Goal: Answer question/provide support

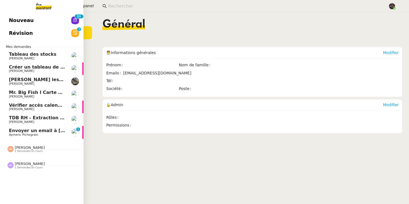
click at [39, 133] on span "Aymeric Pichegrain" at bounding box center [37, 134] width 56 height 3
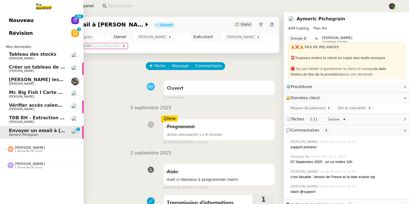
click at [3, 14] on link "Nouveau 0 1 2 3 4 5 6 7 8 9 0 1 2 3 4 5 6 7 8 9" at bounding box center [41, 20] width 83 height 13
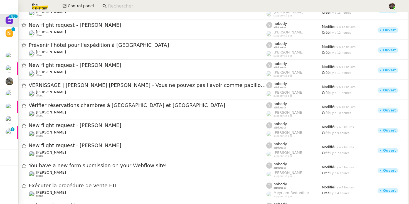
scroll to position [1626, 0]
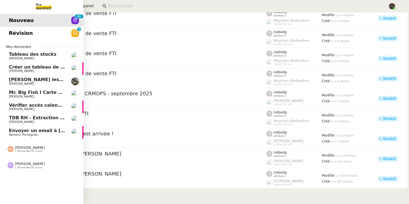
click at [5, 133] on link "Envoyer un email à [PERSON_NAME]" at bounding box center [41, 132] width 83 height 13
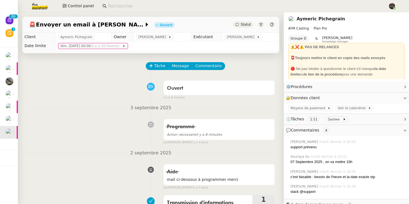
click at [106, 161] on div "Aide mail ci-dessous à programmer merci false par [PERSON_NAME] il y a 5 jours" at bounding box center [151, 175] width 248 height 29
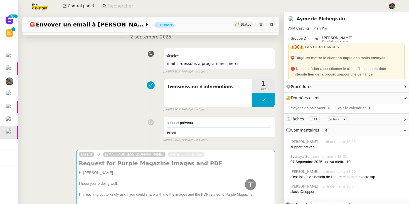
scroll to position [172, 0]
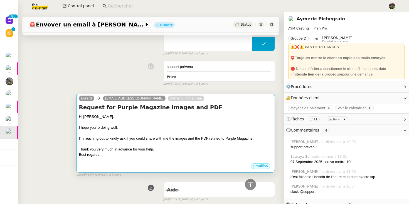
click at [129, 156] on div "Best regards," at bounding box center [176, 155] width 194 height 6
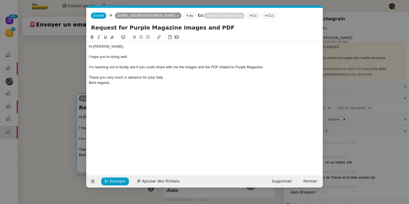
scroll to position [0, 12]
click at [58, 88] on nz-modal-container "Service TA - VOYAGE - PROPOSITION GLOBALE A utiliser dans le cadre de propositi…" at bounding box center [204, 102] width 409 height 204
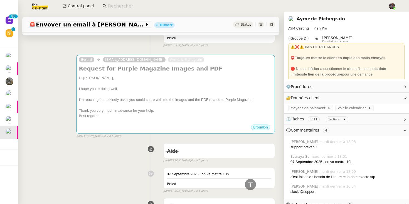
scroll to position [213, 0]
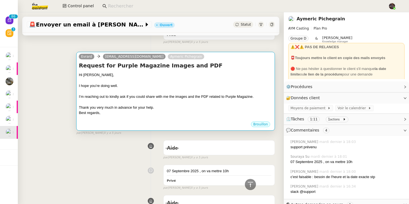
click at [142, 81] on div at bounding box center [176, 80] width 194 height 6
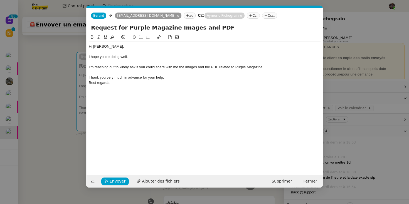
scroll to position [0, 12]
click at [177, 76] on div "Thank you very much in advance for your help." at bounding box center [205, 77] width 232 height 5
click at [118, 181] on span "Envoyer" at bounding box center [118, 181] width 16 height 6
click at [118, 181] on span "Confirmer l'envoi" at bounding box center [126, 181] width 33 height 6
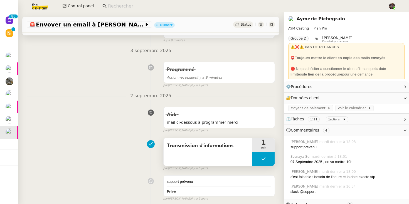
scroll to position [0, 0]
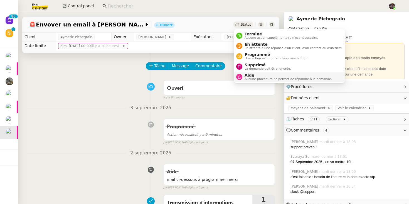
click at [249, 73] on li "Aide Aucune procédure ne permet de répondre à la demande." at bounding box center [289, 76] width 111 height 10
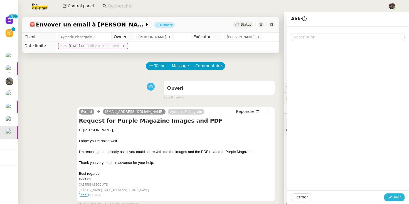
click at [397, 194] on span "Sauver" at bounding box center [394, 197] width 14 height 6
